Goal: Task Accomplishment & Management: Manage account settings

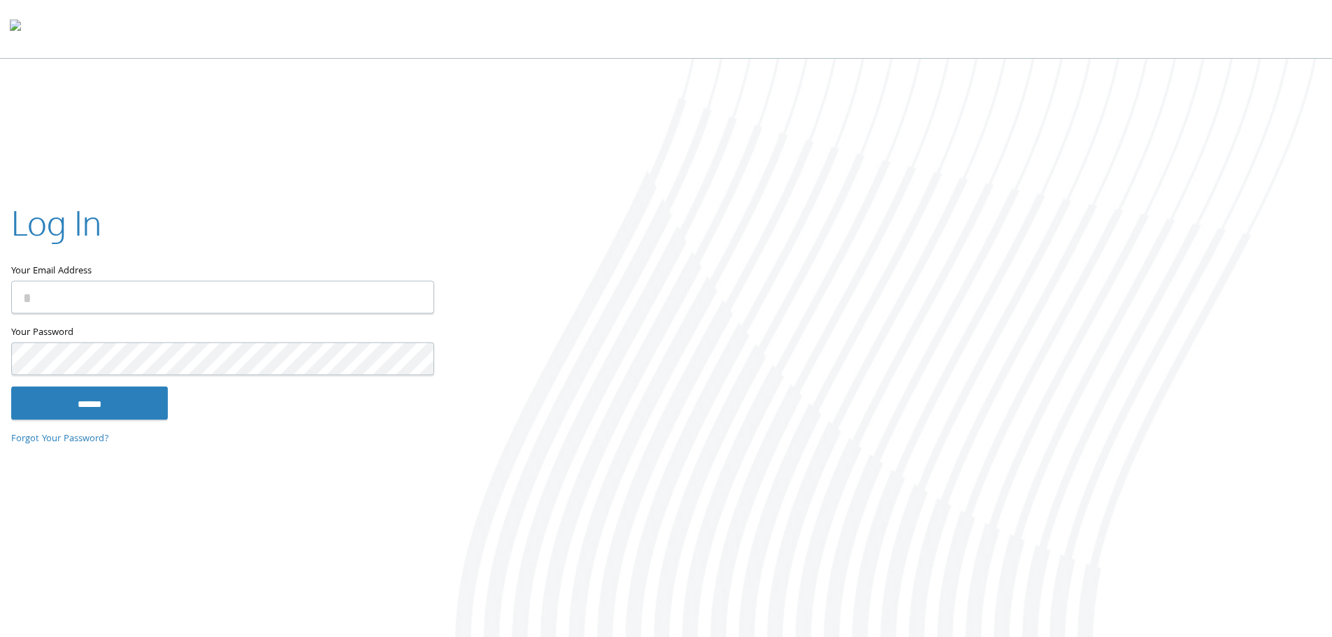
click at [211, 304] on input "Your Email Address" at bounding box center [222, 296] width 423 height 33
type input "**********"
click at [112, 406] on input "******" at bounding box center [89, 404] width 157 height 34
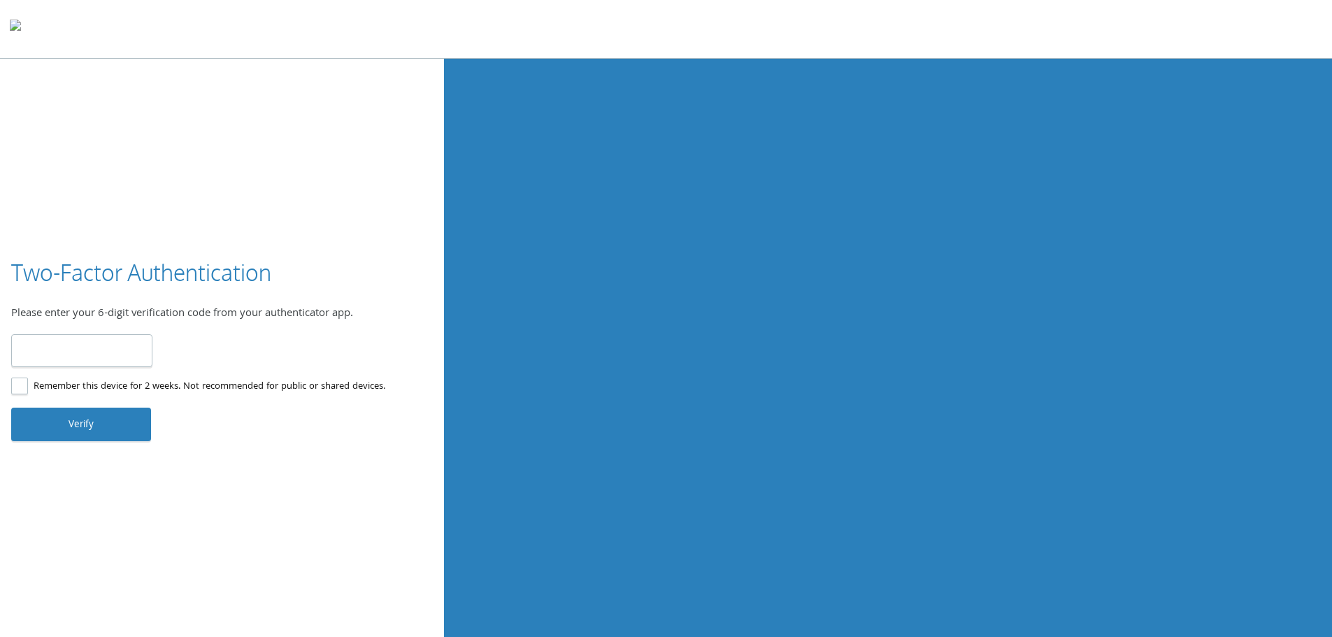
type input "******"
